Goal: Task Accomplishment & Management: Complete application form

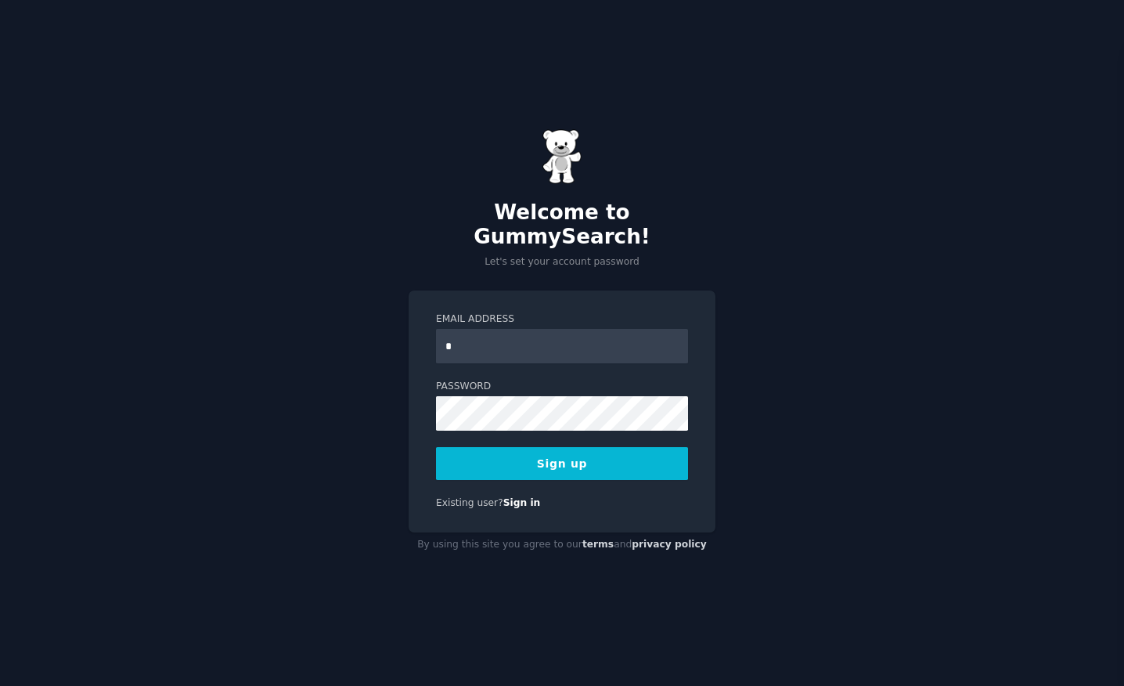
type input "**********"
click at [355, 410] on div "**********" at bounding box center [562, 343] width 1124 height 686
click at [588, 463] on button "Sign up" at bounding box center [562, 463] width 252 height 33
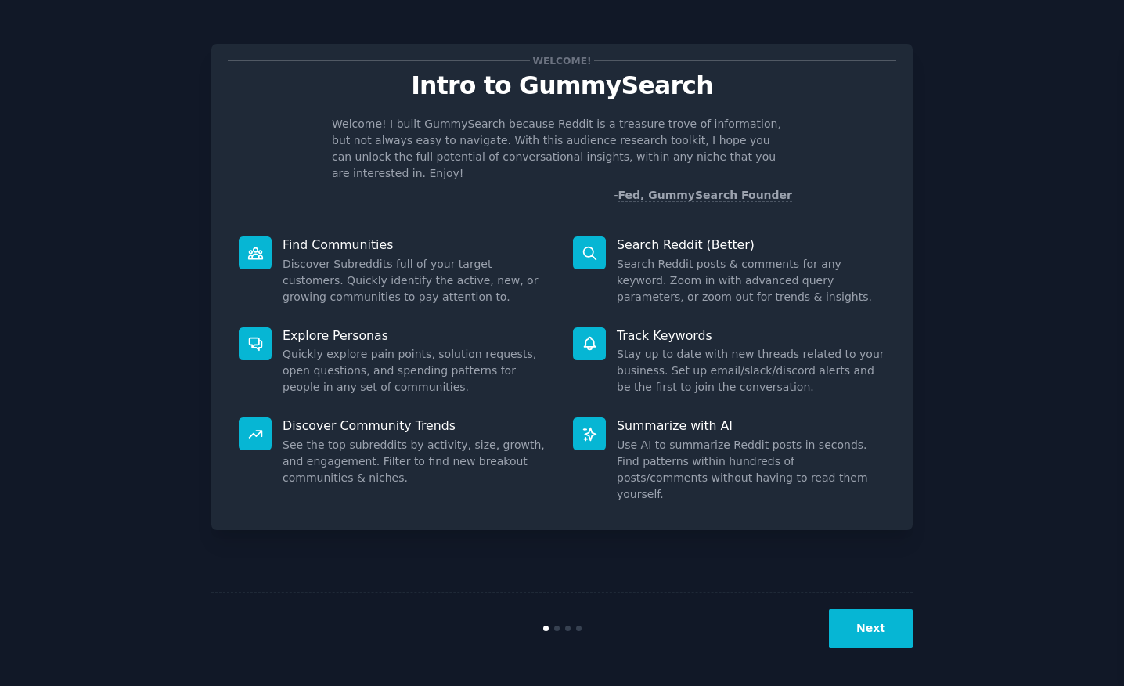
click at [251, 245] on icon at bounding box center [255, 253] width 16 height 16
click at [850, 617] on button "Next" at bounding box center [871, 628] width 84 height 38
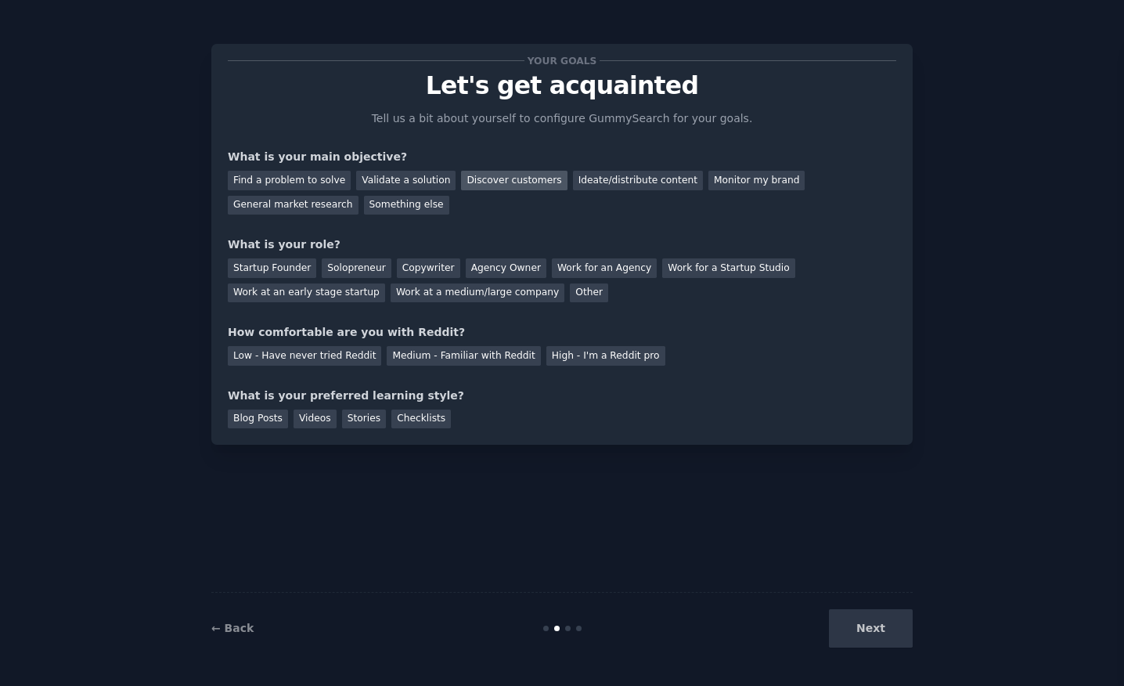
click at [521, 184] on div "Discover customers" at bounding box center [514, 181] width 106 height 20
click at [364, 262] on div "Solopreneur" at bounding box center [356, 268] width 69 height 20
click at [488, 261] on div "Agency Owner" at bounding box center [506, 268] width 81 height 20
click at [404, 357] on div "Medium - Familiar with Reddit" at bounding box center [463, 356] width 153 height 20
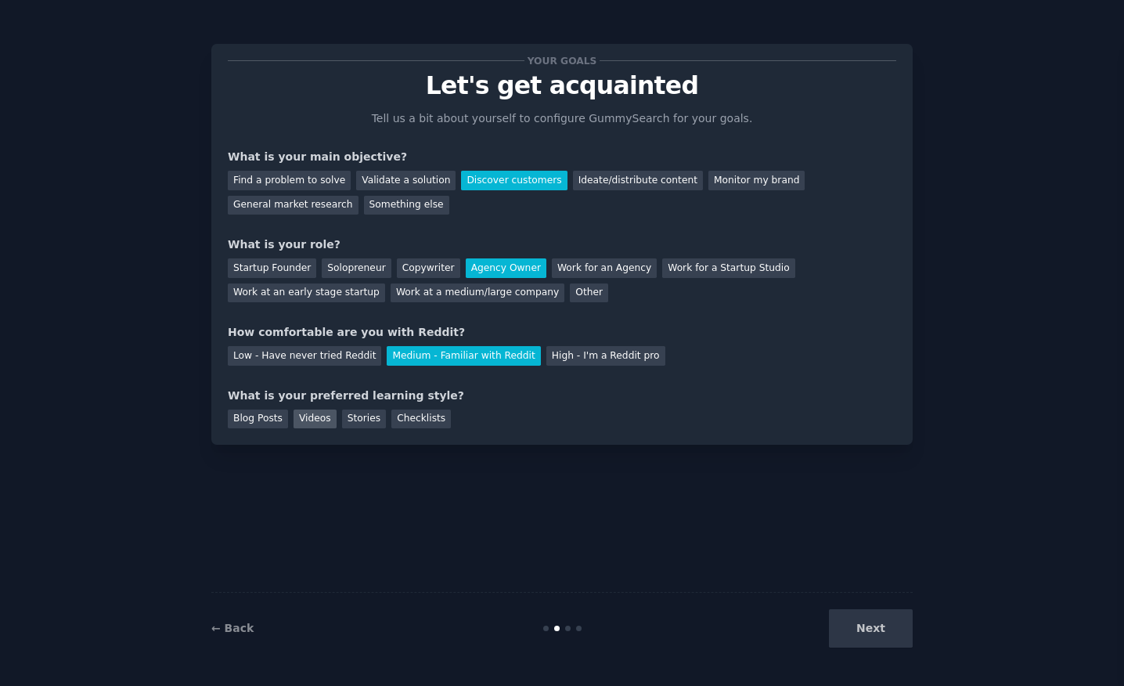
click at [322, 416] on div "Videos" at bounding box center [315, 420] width 43 height 20
click at [864, 623] on button "Next" at bounding box center [871, 628] width 84 height 38
